Goal: Transaction & Acquisition: Subscribe to service/newsletter

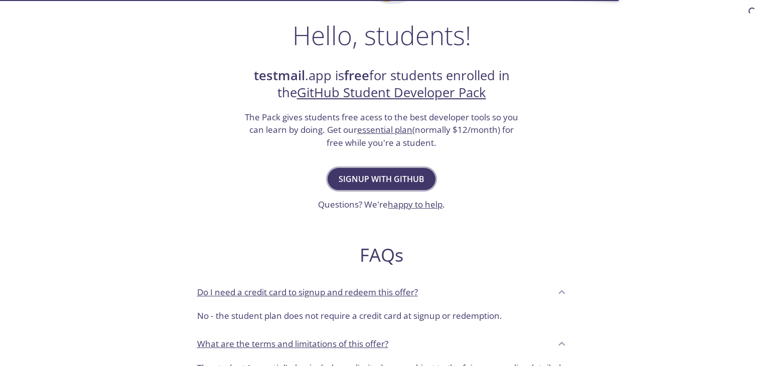
click at [393, 170] on button "Signup with GitHub" at bounding box center [382, 179] width 108 height 22
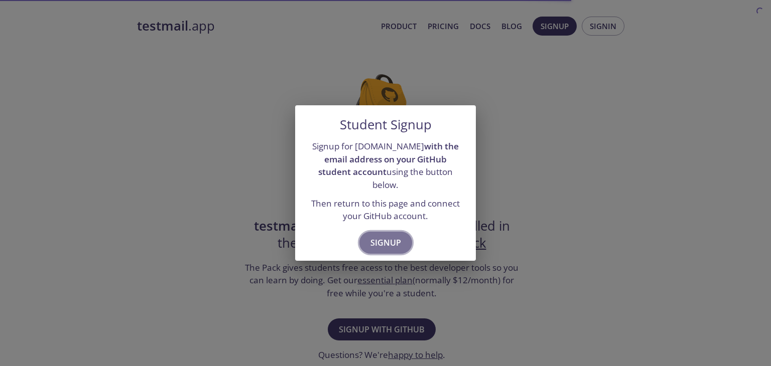
click at [377, 239] on span "Signup" at bounding box center [385, 243] width 31 height 14
click at [534, 157] on div "Student Signup Signup for [DOMAIN_NAME] with the email address on your GitHub s…" at bounding box center [385, 183] width 771 height 366
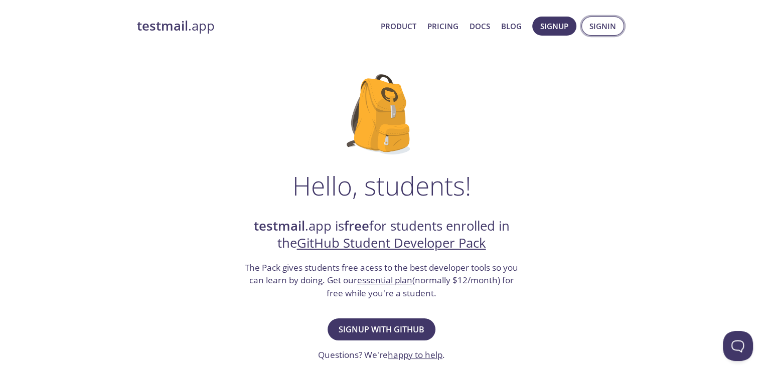
click at [597, 31] on span "Signin" at bounding box center [602, 26] width 27 height 13
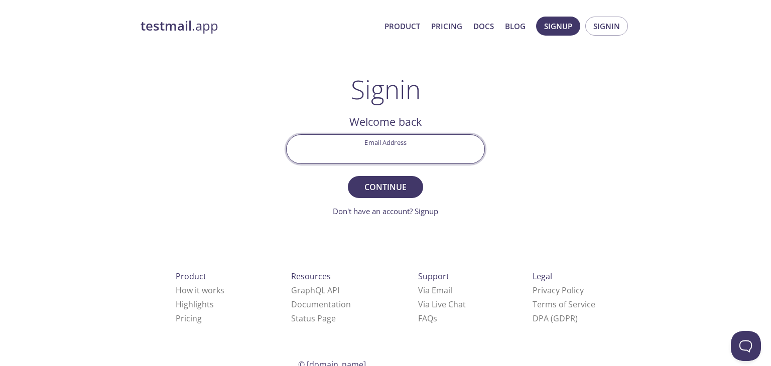
click at [402, 139] on input "Email Address" at bounding box center [385, 149] width 198 height 29
type input "[EMAIL_ADDRESS][DOMAIN_NAME]"
click at [393, 186] on span "Continue" at bounding box center [385, 187] width 53 height 14
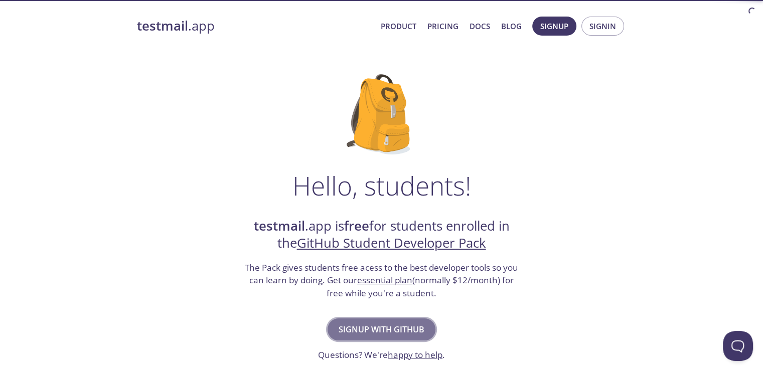
click at [374, 333] on span "Signup with GitHub" at bounding box center [382, 330] width 86 height 14
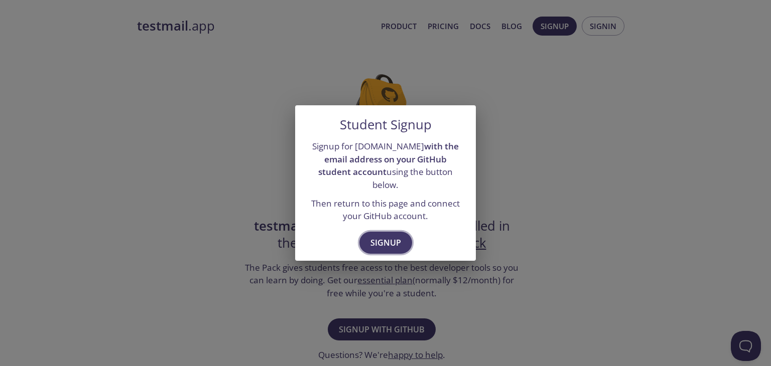
click at [397, 241] on span "Signup" at bounding box center [385, 243] width 31 height 14
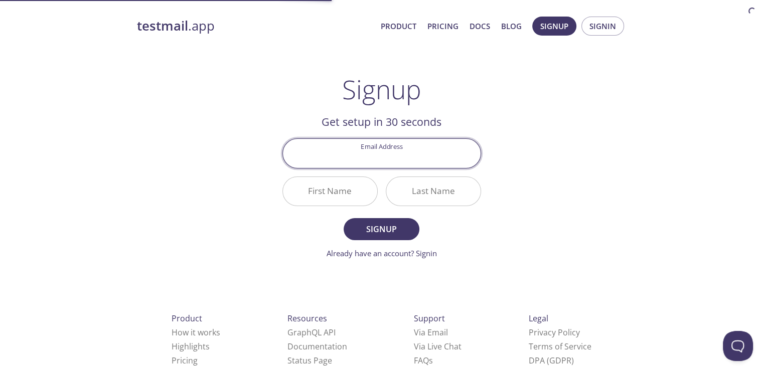
click at [387, 146] on input "Email Address" at bounding box center [382, 153] width 198 height 29
type input "[EMAIL_ADDRESS][DOMAIN_NAME]"
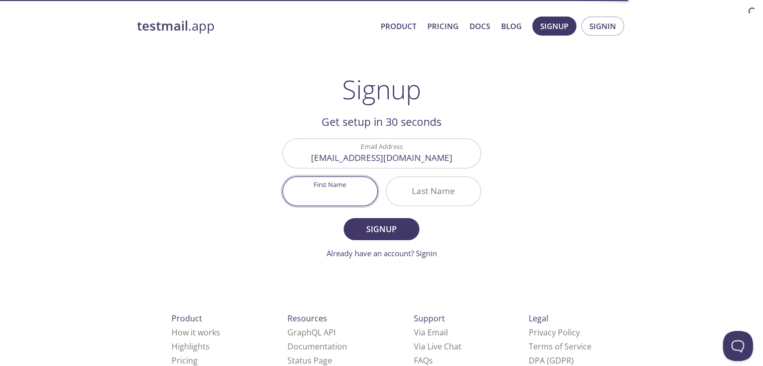
click at [334, 191] on input "First Name" at bounding box center [330, 191] width 94 height 29
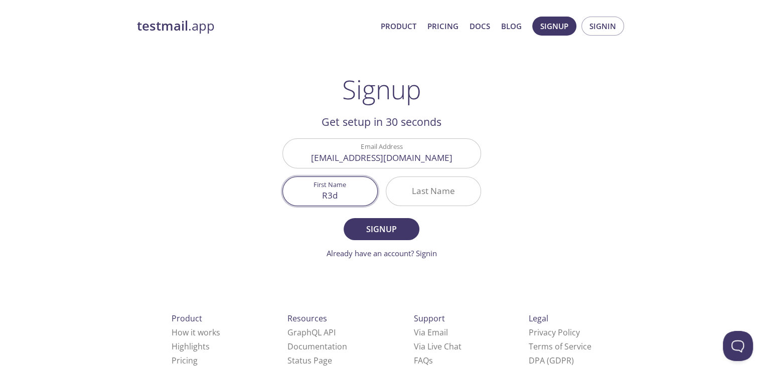
type input "R3d"
click at [451, 192] on input "Last Name" at bounding box center [433, 191] width 94 height 29
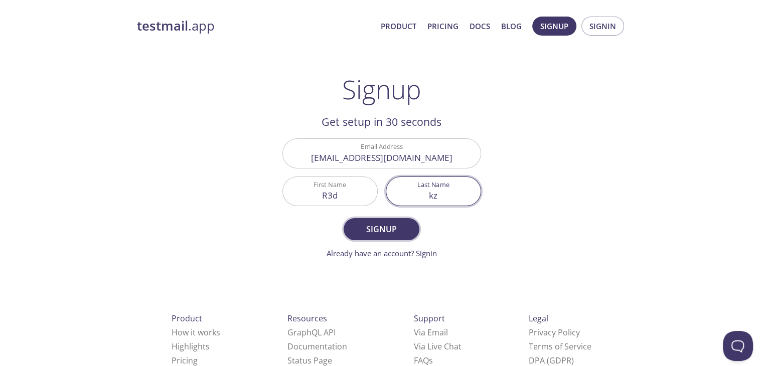
click at [344, 218] on button "Signup" at bounding box center [381, 229] width 75 height 22
type input "kz"
click at [344, 218] on button "Signup" at bounding box center [381, 229] width 75 height 22
click at [324, 197] on input "R3d" at bounding box center [330, 191] width 94 height 29
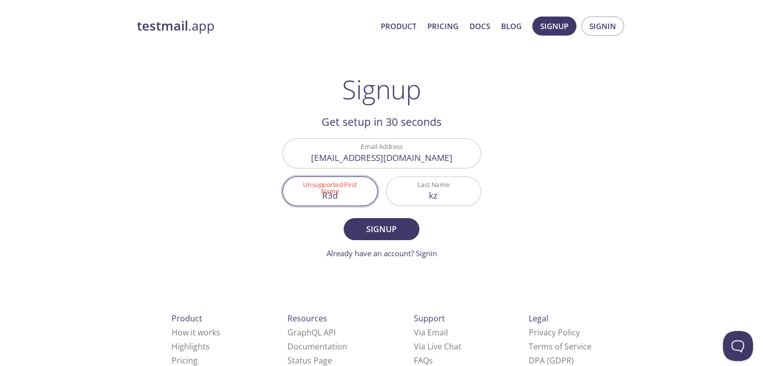
click at [323, 199] on input "R3d" at bounding box center [330, 191] width 94 height 29
click at [323, 200] on input "R3d" at bounding box center [330, 191] width 94 height 29
click at [323, 202] on input "RR3da" at bounding box center [330, 191] width 94 height 29
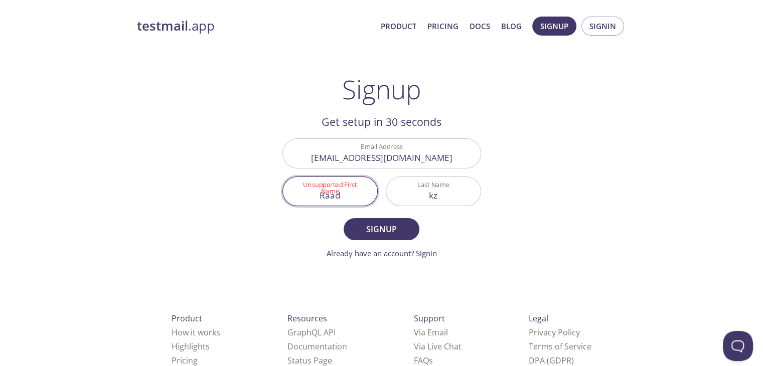
type input "Raad"
click at [358, 217] on form "Email Address [EMAIL_ADDRESS][DOMAIN_NAME] Unsupported First Name [PERSON_NAME]…" at bounding box center [381, 198] width 199 height 120
click at [357, 224] on span "Signup" at bounding box center [381, 229] width 53 height 14
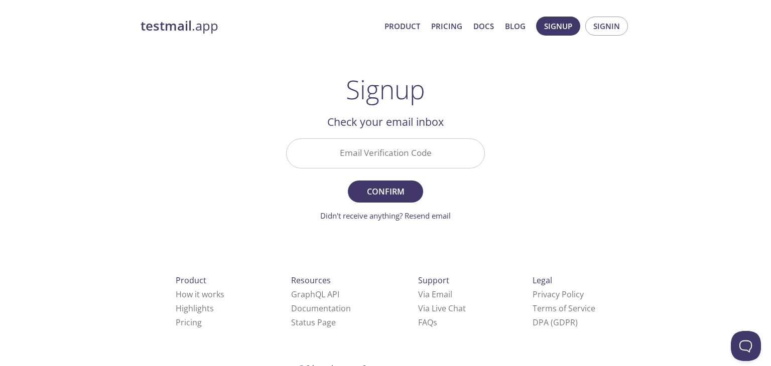
click at [367, 151] on input "Email Verification Code" at bounding box center [385, 153] width 198 height 29
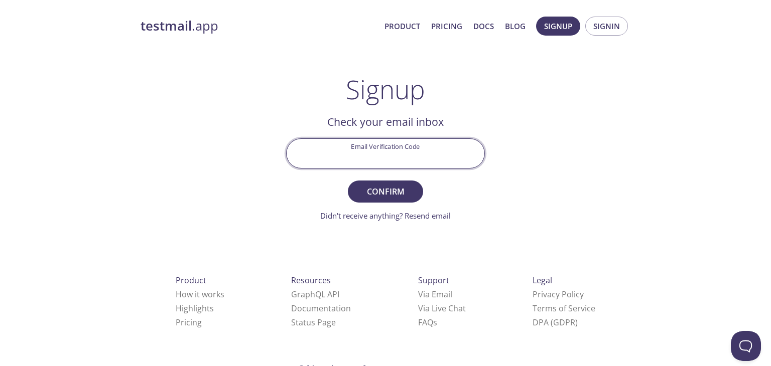
paste input "S83ACU2"
type input "S83ACU2"
click at [399, 187] on span "Confirm" at bounding box center [385, 192] width 53 height 14
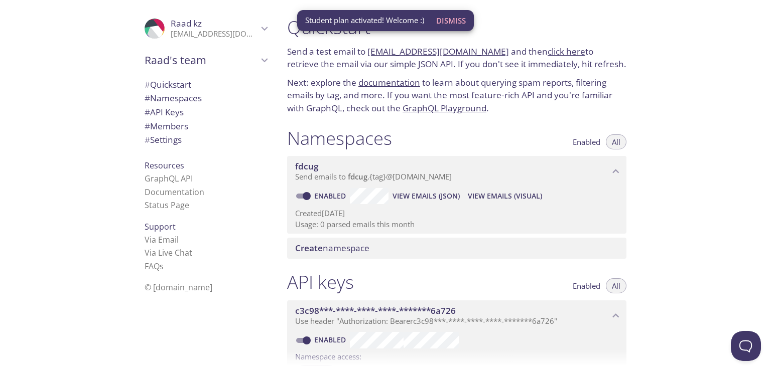
click at [394, 179] on span "Send emails to fdcug . {tag} @inbox.testmail.app" at bounding box center [373, 177] width 157 height 10
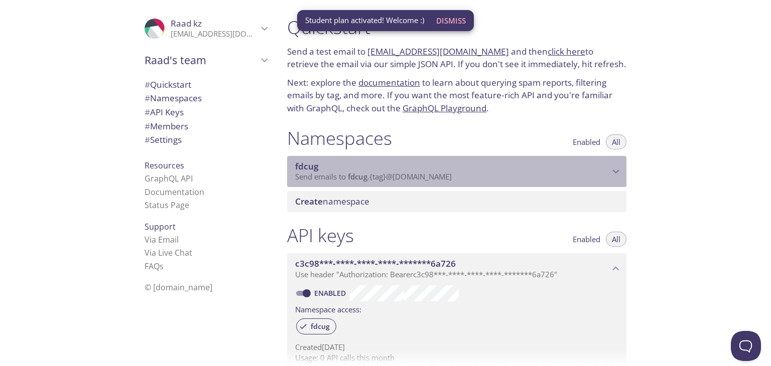
click at [394, 179] on span "Send emails to fdcug . {tag} @inbox.testmail.app" at bounding box center [373, 177] width 157 height 10
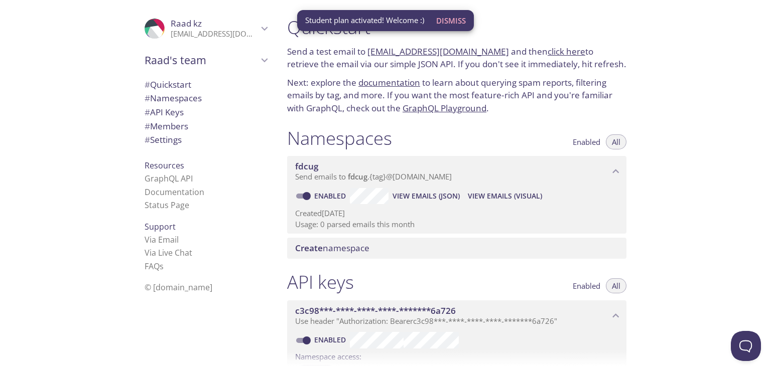
click at [394, 179] on span "Send emails to fdcug . {tag} @inbox.testmail.app" at bounding box center [373, 177] width 157 height 10
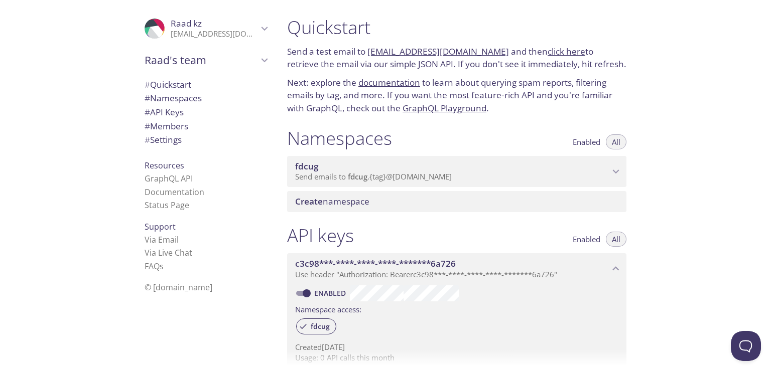
click at [385, 201] on span "Create namespace" at bounding box center [458, 201] width 327 height 11
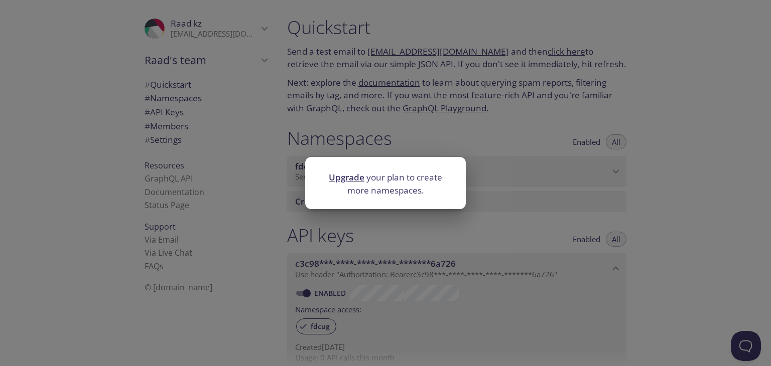
click at [390, 229] on div "Upgrade your plan to create more namespaces." at bounding box center [385, 183] width 771 height 366
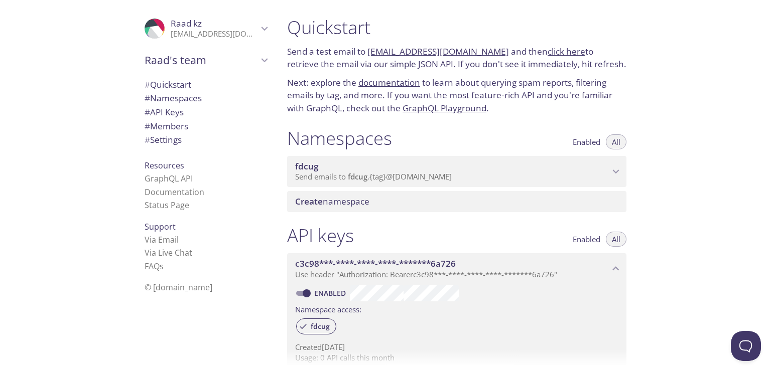
click at [189, 67] on div "Raad's team" at bounding box center [205, 60] width 138 height 26
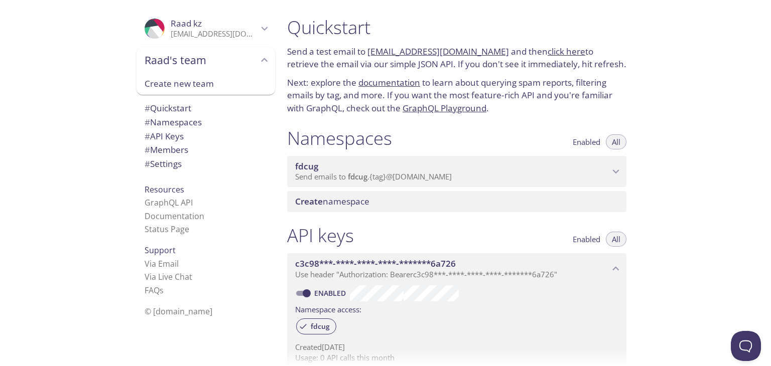
click at [190, 67] on div "Raad's team" at bounding box center [205, 60] width 138 height 26
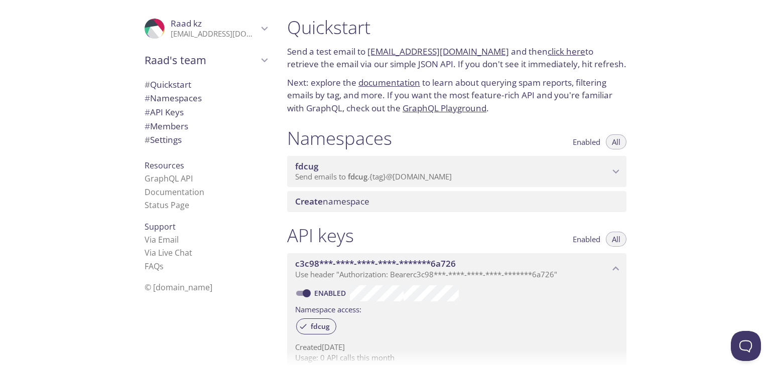
click at [176, 32] on p "[EMAIL_ADDRESS][DOMAIN_NAME]" at bounding box center [214, 34] width 87 height 10
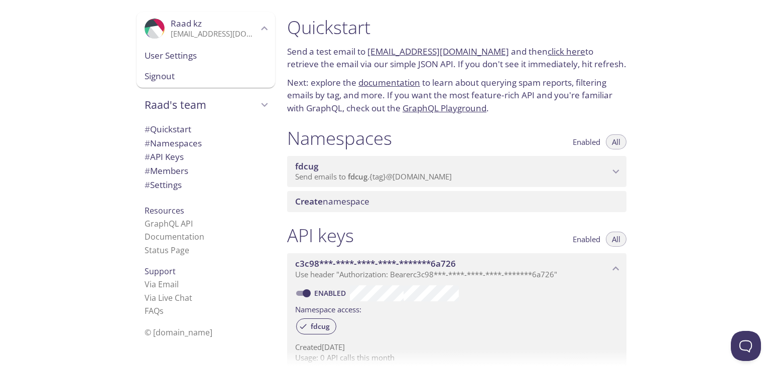
click at [176, 32] on p "[EMAIL_ADDRESS][DOMAIN_NAME]" at bounding box center [214, 34] width 87 height 10
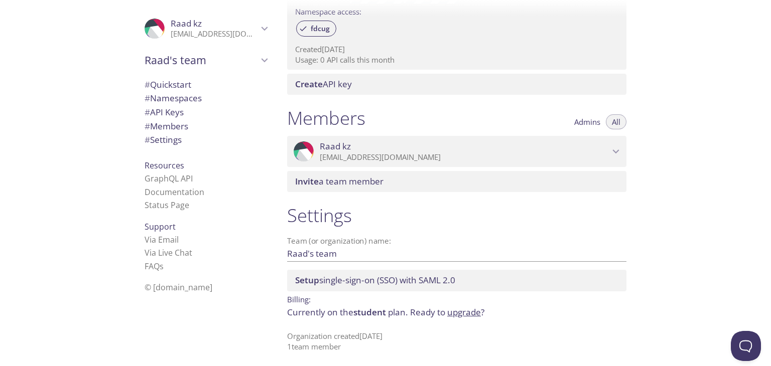
scroll to position [300, 0]
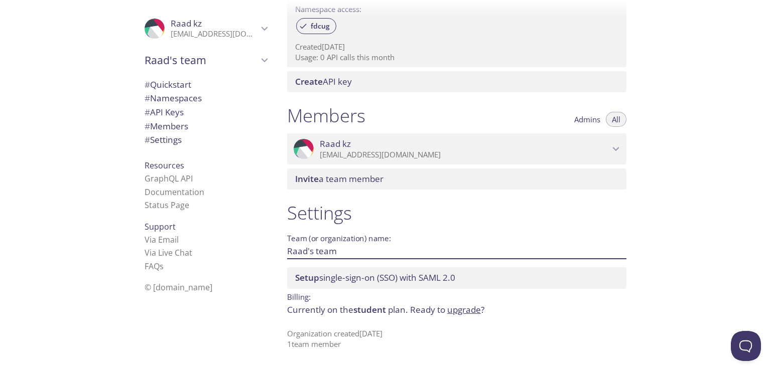
click at [325, 256] on input "Raad's team" at bounding box center [440, 251] width 307 height 17
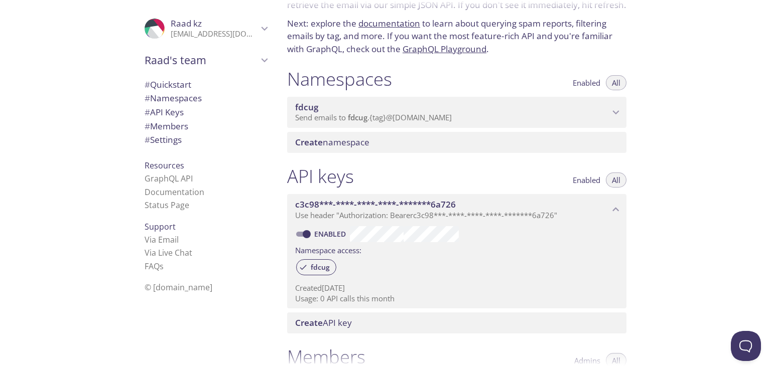
scroll to position [100, 0]
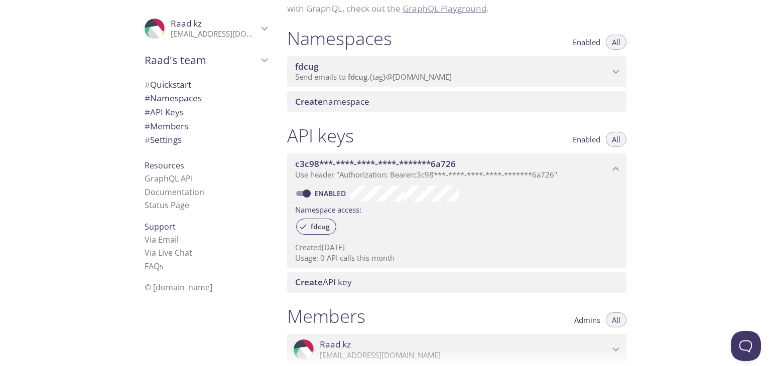
click at [377, 175] on span "Use header "Authorization: Bearer c3c98***-****-****-****-*******6a726 "" at bounding box center [426, 175] width 262 height 10
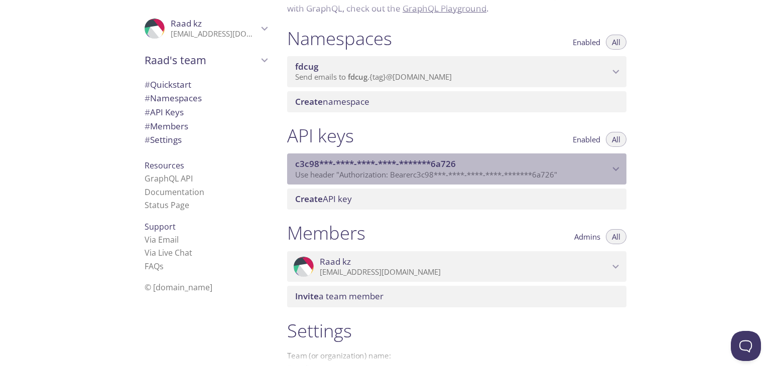
click at [377, 175] on span "Use header "Authorization: Bearer c3c98***-****-****-****-*******6a726 "" at bounding box center [426, 175] width 262 height 10
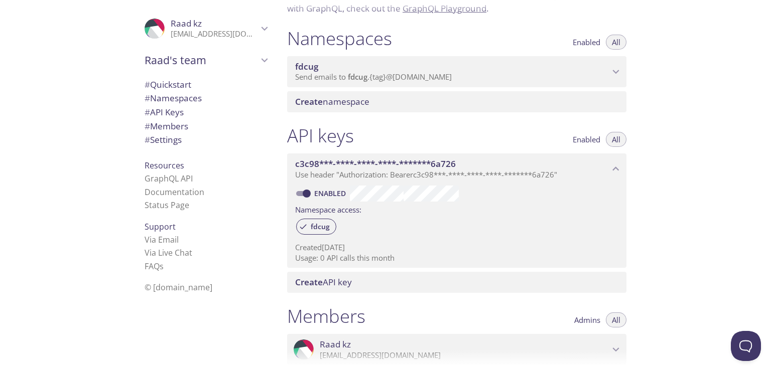
click at [377, 277] on span "Create API key" at bounding box center [458, 282] width 327 height 11
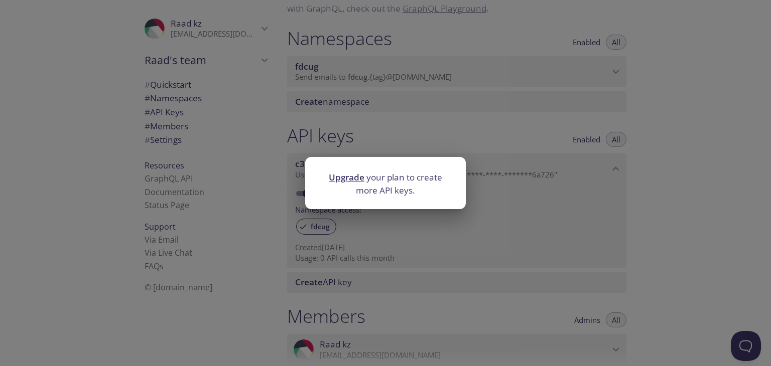
click at [377, 276] on div "Upgrade your plan to create more API keys." at bounding box center [385, 183] width 771 height 366
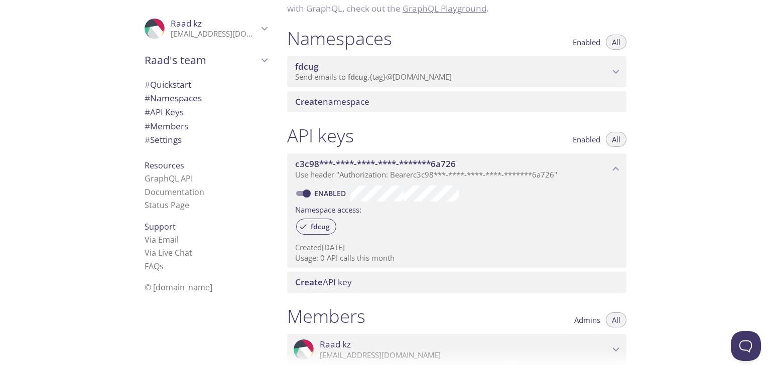
click at [380, 279] on span "Create API key" at bounding box center [458, 282] width 327 height 11
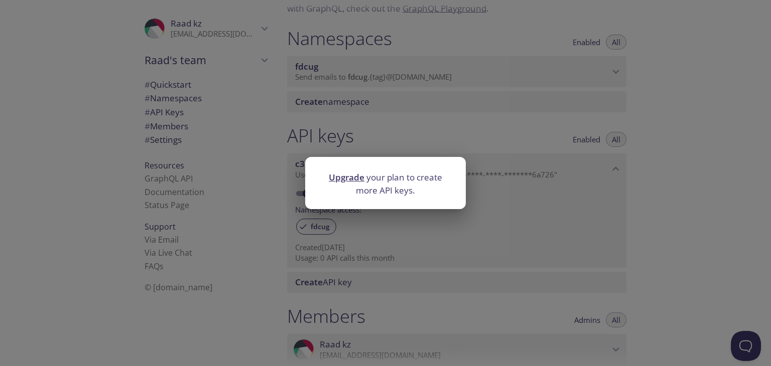
click at [375, 232] on div "Upgrade your plan to create more API keys." at bounding box center [385, 183] width 771 height 366
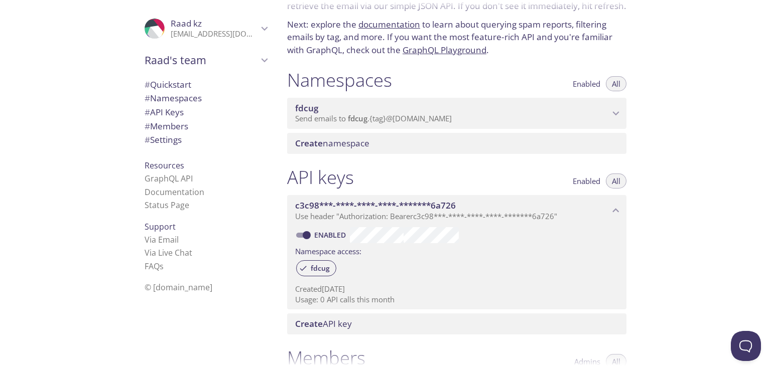
scroll to position [0, 0]
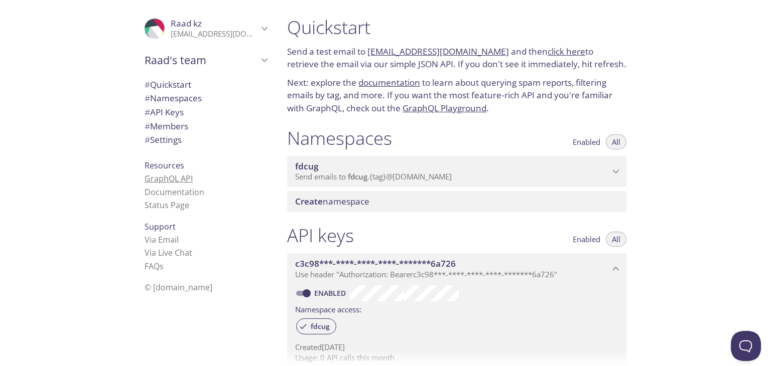
click at [167, 179] on link "GraphQL API" at bounding box center [168, 178] width 48 height 11
